Goal: Task Accomplishment & Management: Use online tool/utility

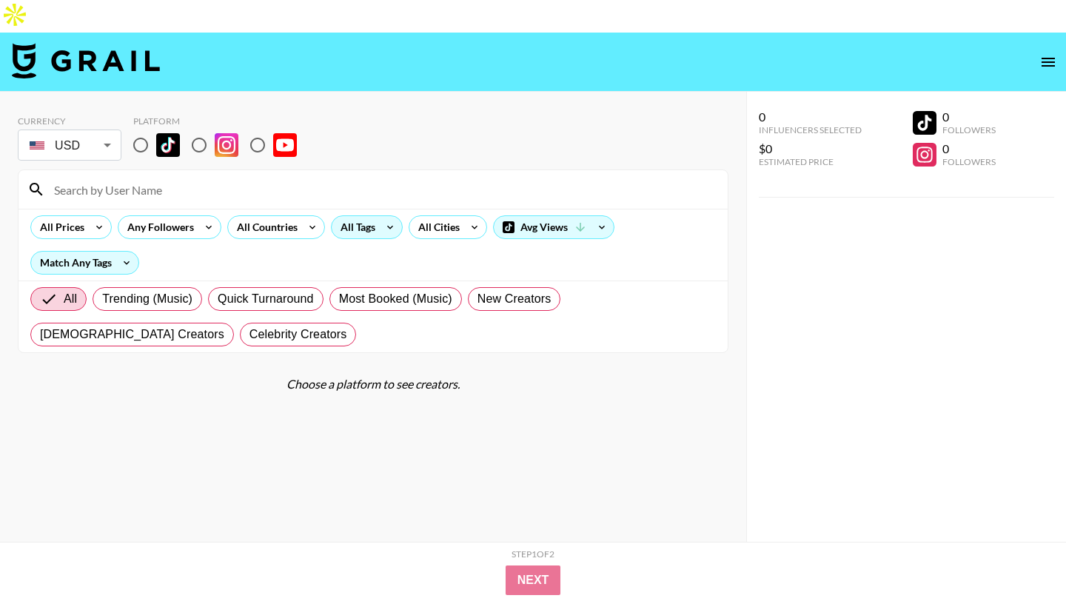
click at [378, 216] on icon at bounding box center [390, 227] width 24 height 22
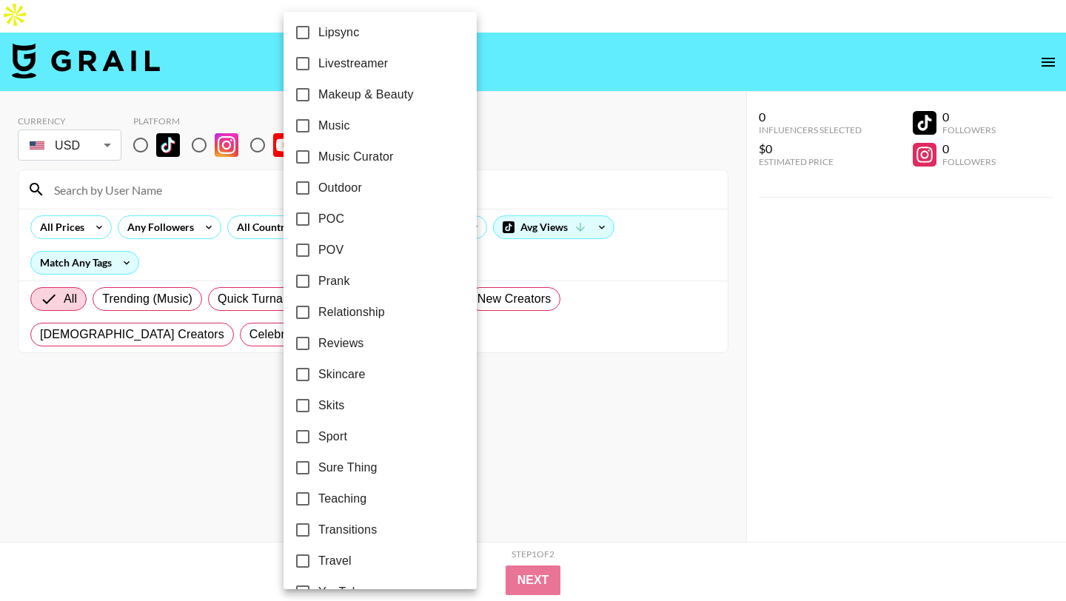
scroll to position [815, 0]
click at [515, 150] on div at bounding box center [533, 300] width 1066 height 601
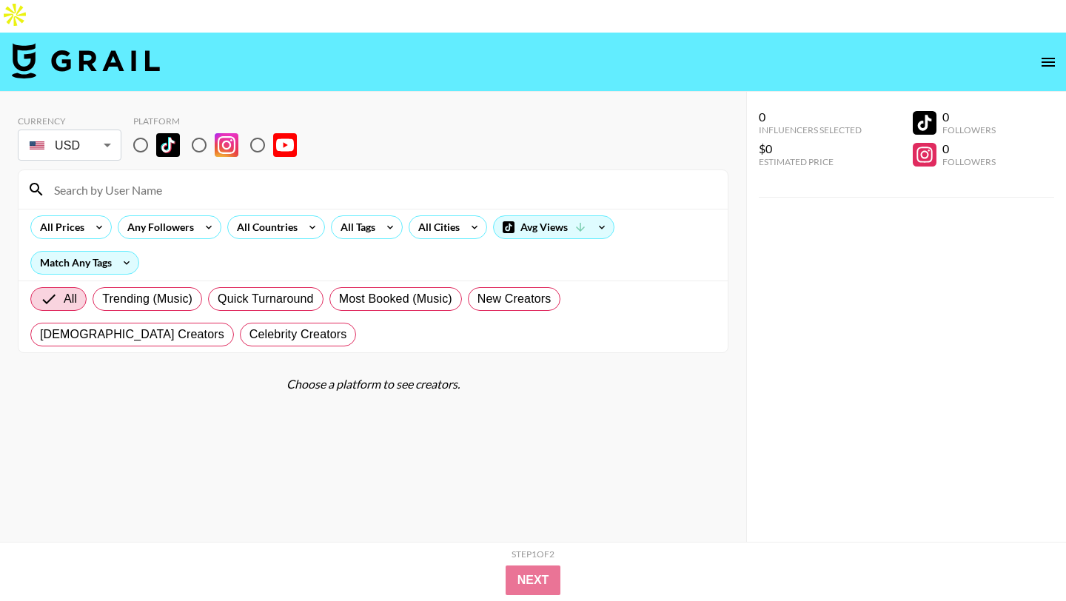
click at [139, 130] on input "radio" at bounding box center [140, 145] width 31 height 31
radio input "true"
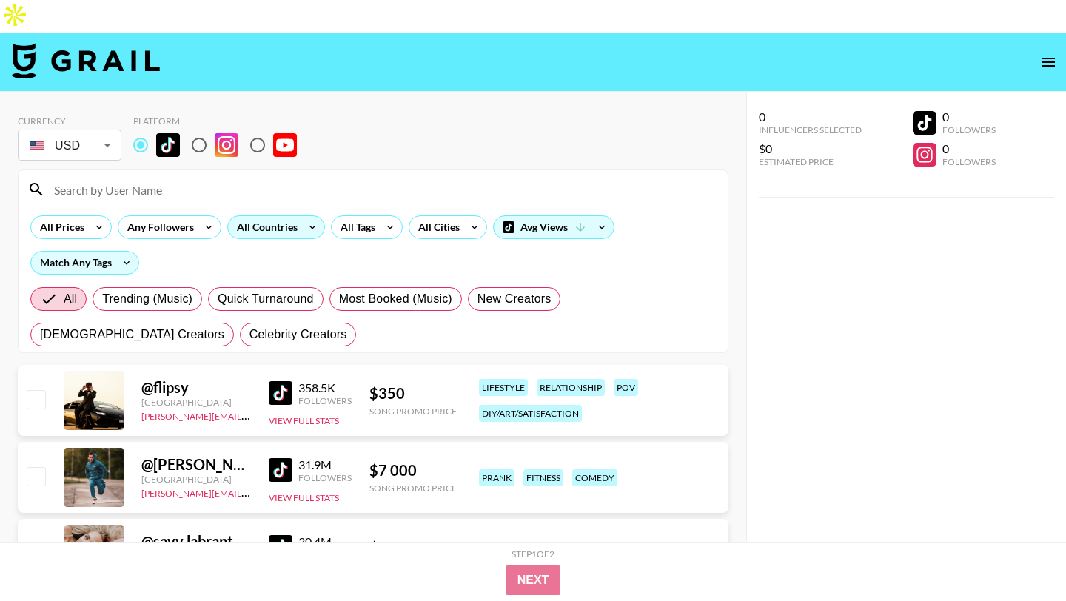
click at [302, 216] on icon at bounding box center [313, 227] width 24 height 22
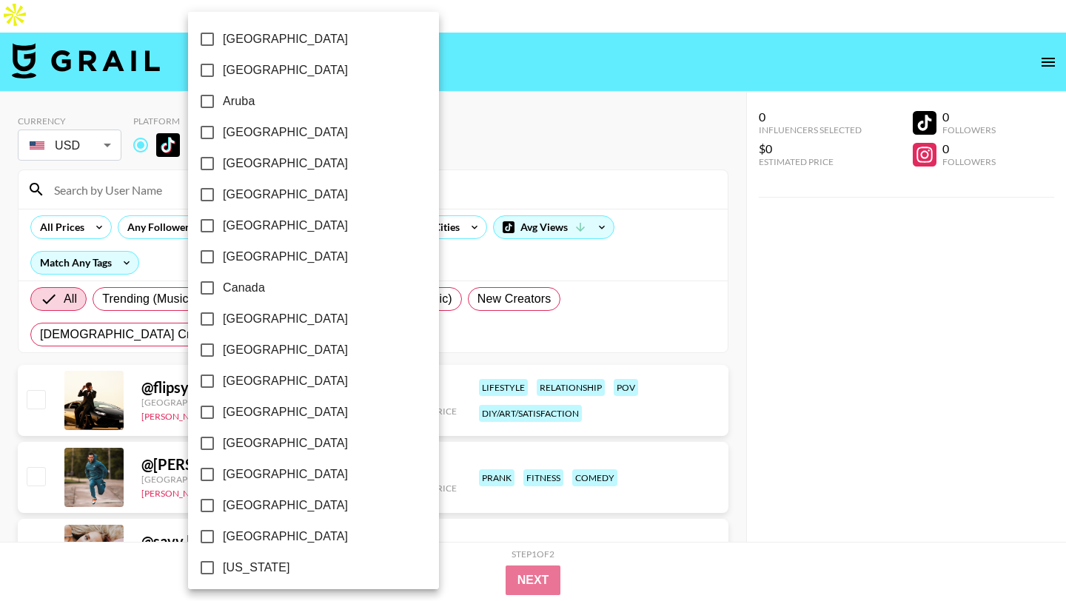
scroll to position [1126, 0]
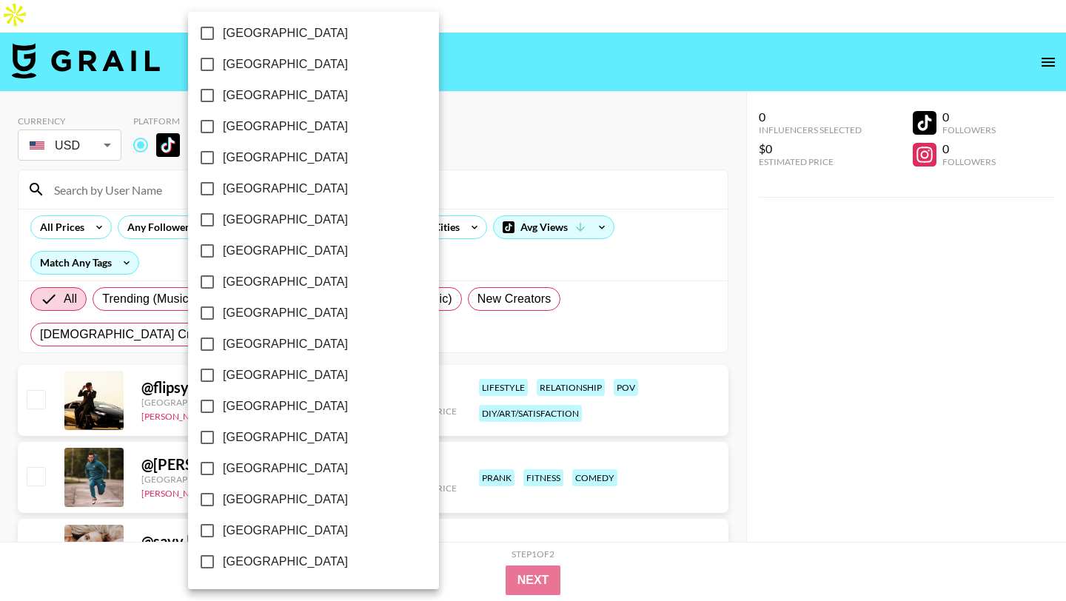
click at [271, 529] on span "[GEOGRAPHIC_DATA]" at bounding box center [285, 531] width 125 height 18
click at [223, 529] on input "[GEOGRAPHIC_DATA]" at bounding box center [207, 530] width 31 height 31
checkbox input "true"
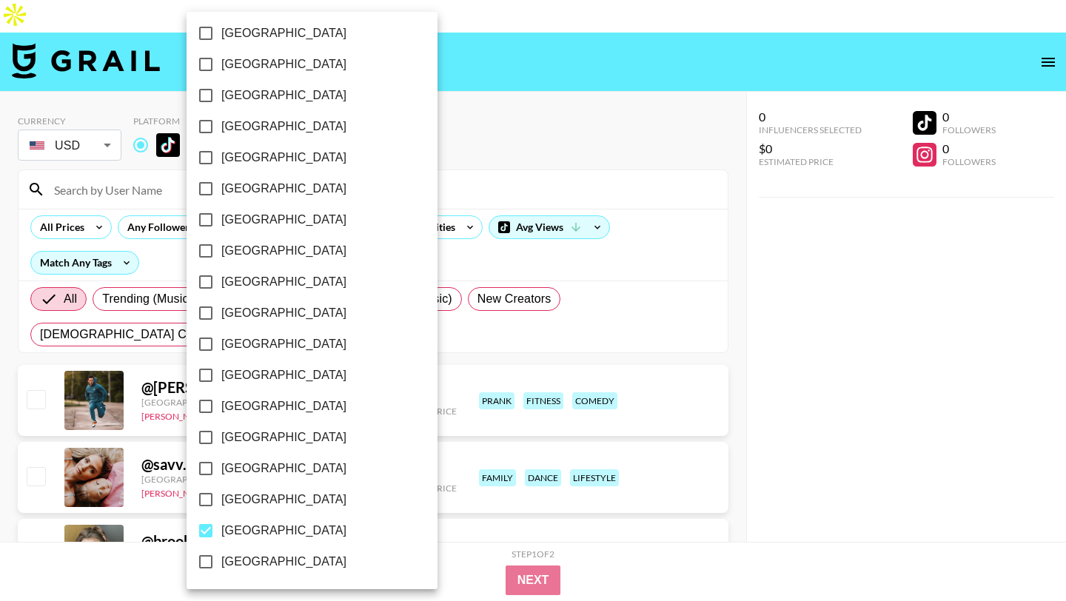
click at [429, 133] on div at bounding box center [533, 300] width 1066 height 601
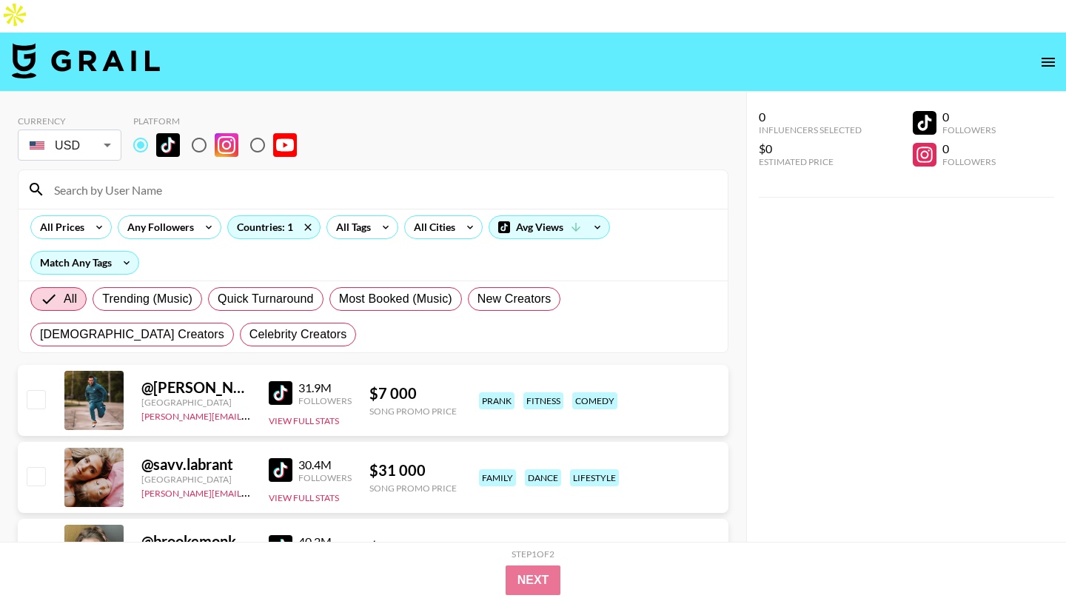
click at [429, 180] on div "[GEOGRAPHIC_DATA] [GEOGRAPHIC_DATA] [GEOGRAPHIC_DATA] [GEOGRAPHIC_DATA] [GEOGRA…" at bounding box center [533, 300] width 1066 height 601
click at [428, 216] on div "All Cities" at bounding box center [431, 227] width 53 height 22
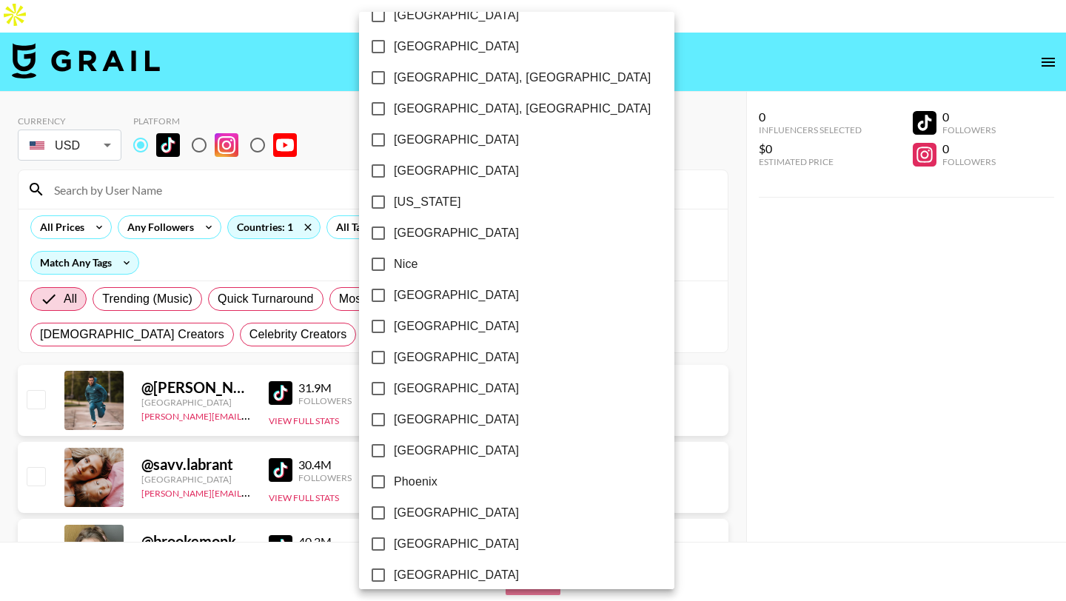
scroll to position [1425, 0]
click at [428, 195] on span "[US_STATE]" at bounding box center [427, 201] width 67 height 18
click at [394, 195] on input "[US_STATE]" at bounding box center [378, 200] width 31 height 31
checkbox input "true"
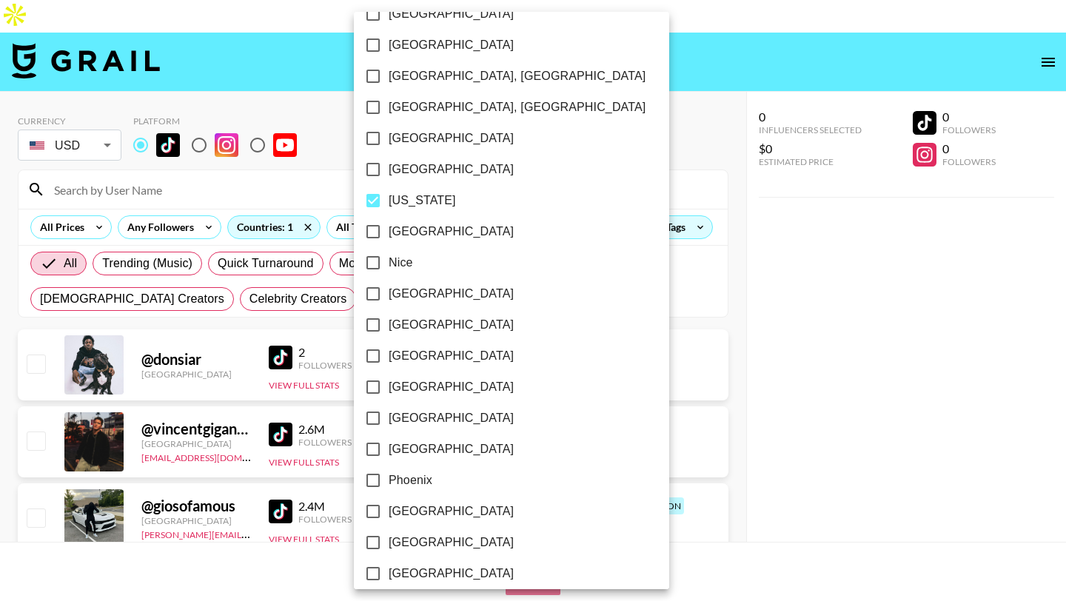
click at [564, 101] on div at bounding box center [533, 300] width 1066 height 601
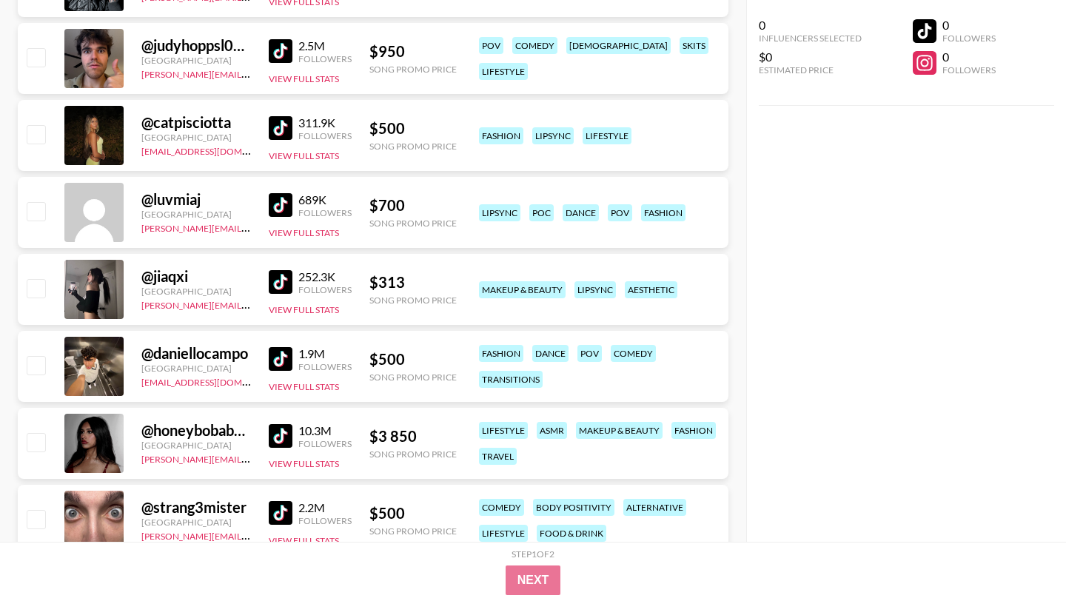
scroll to position [2008, 0]
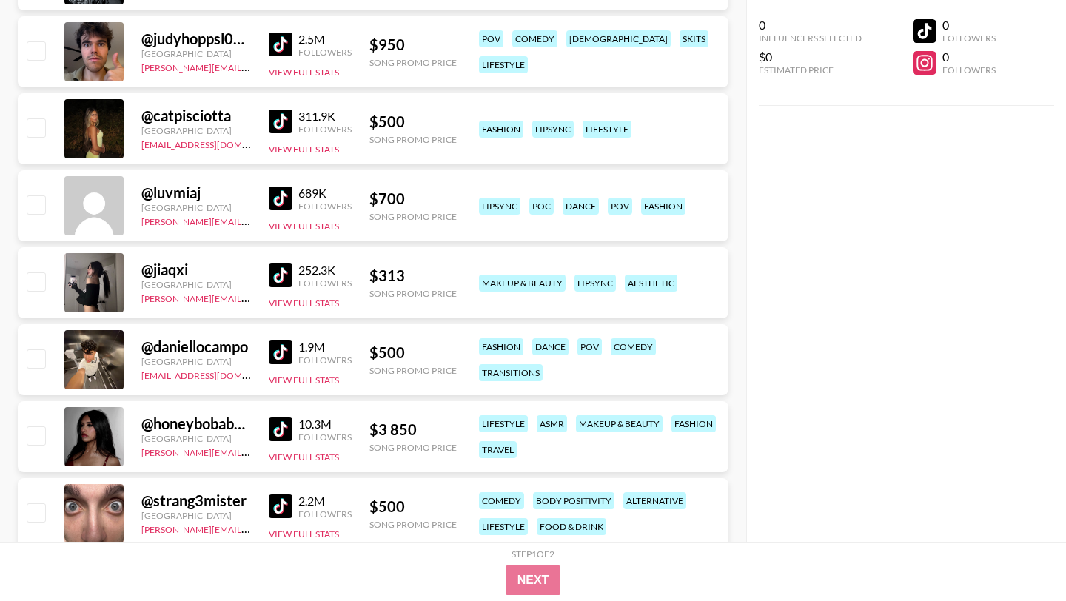
click at [287, 264] on img at bounding box center [281, 276] width 24 height 24
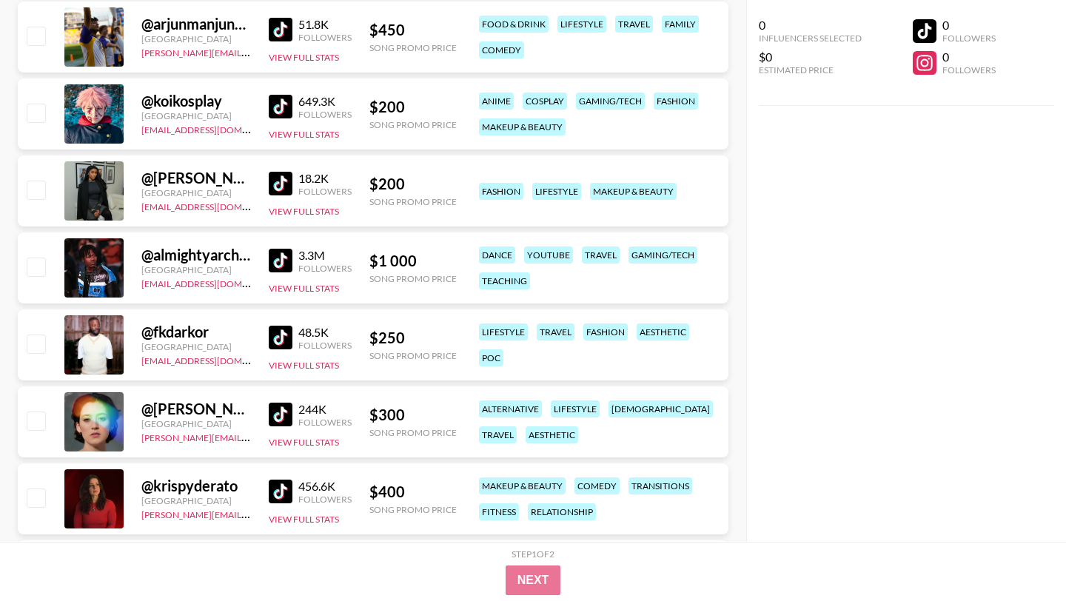
scroll to position [9754, 0]
